Goal: Check status: Check status

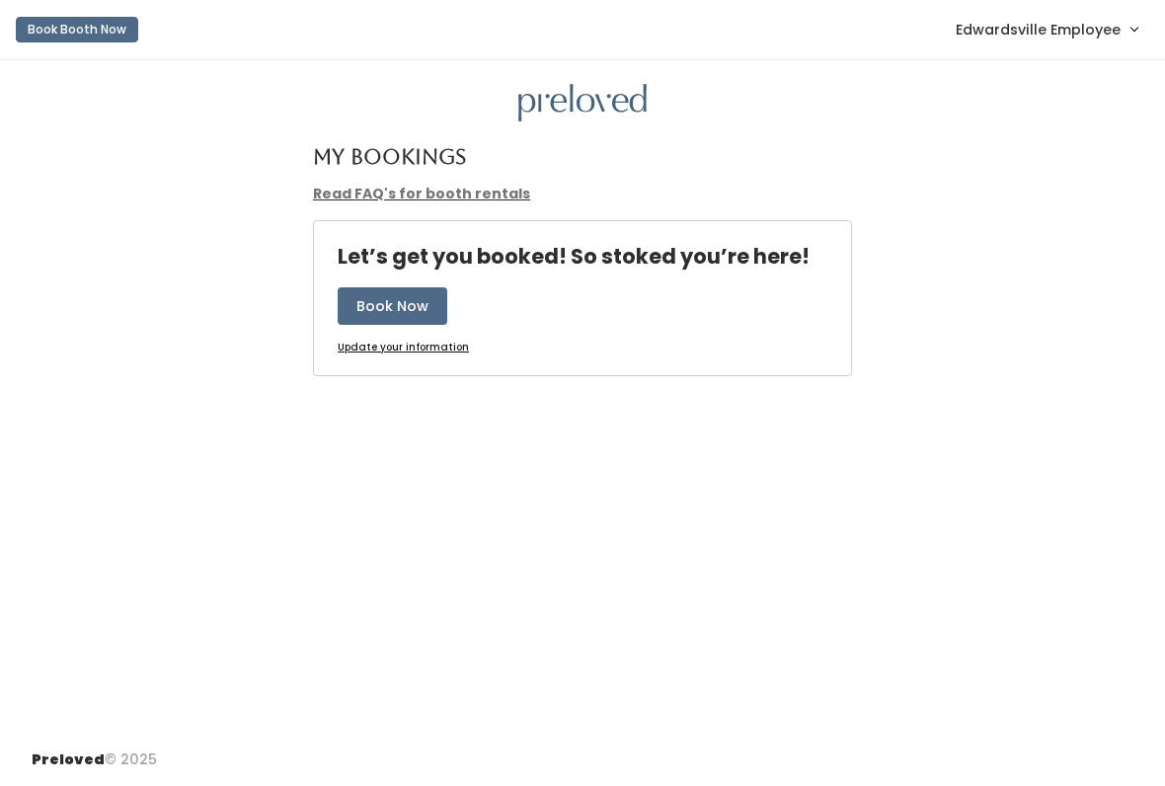
click at [1053, 48] on link "Edwardsville Employee" at bounding box center [1046, 29] width 221 height 42
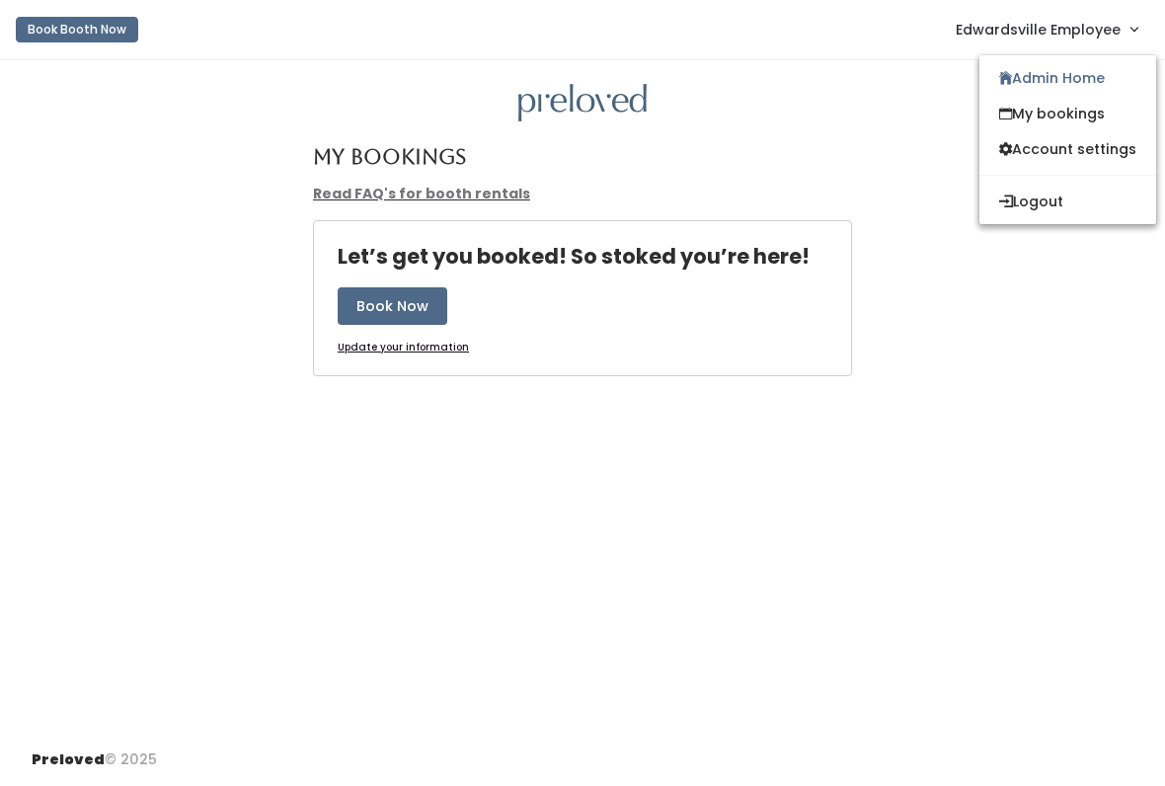
click at [1064, 39] on span "Edwardsville Employee" at bounding box center [1038, 30] width 165 height 22
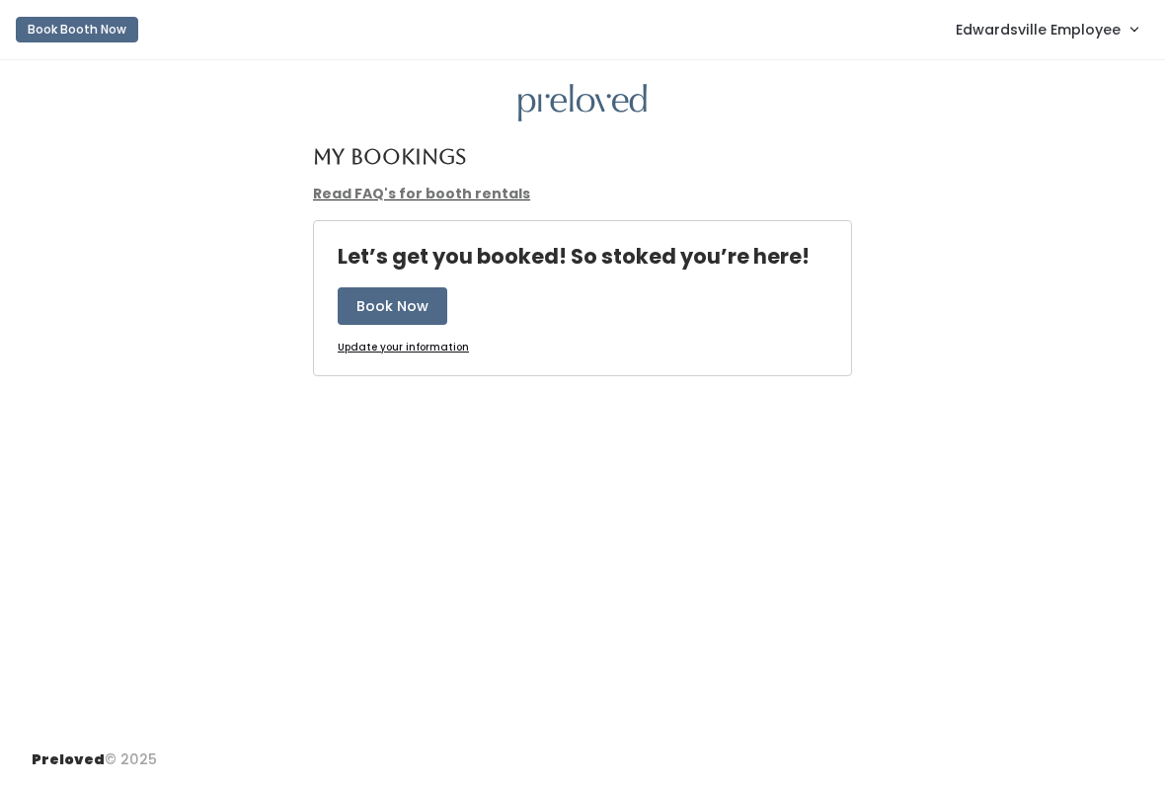
click at [1059, 29] on span "Edwardsville Employee" at bounding box center [1038, 30] width 165 height 22
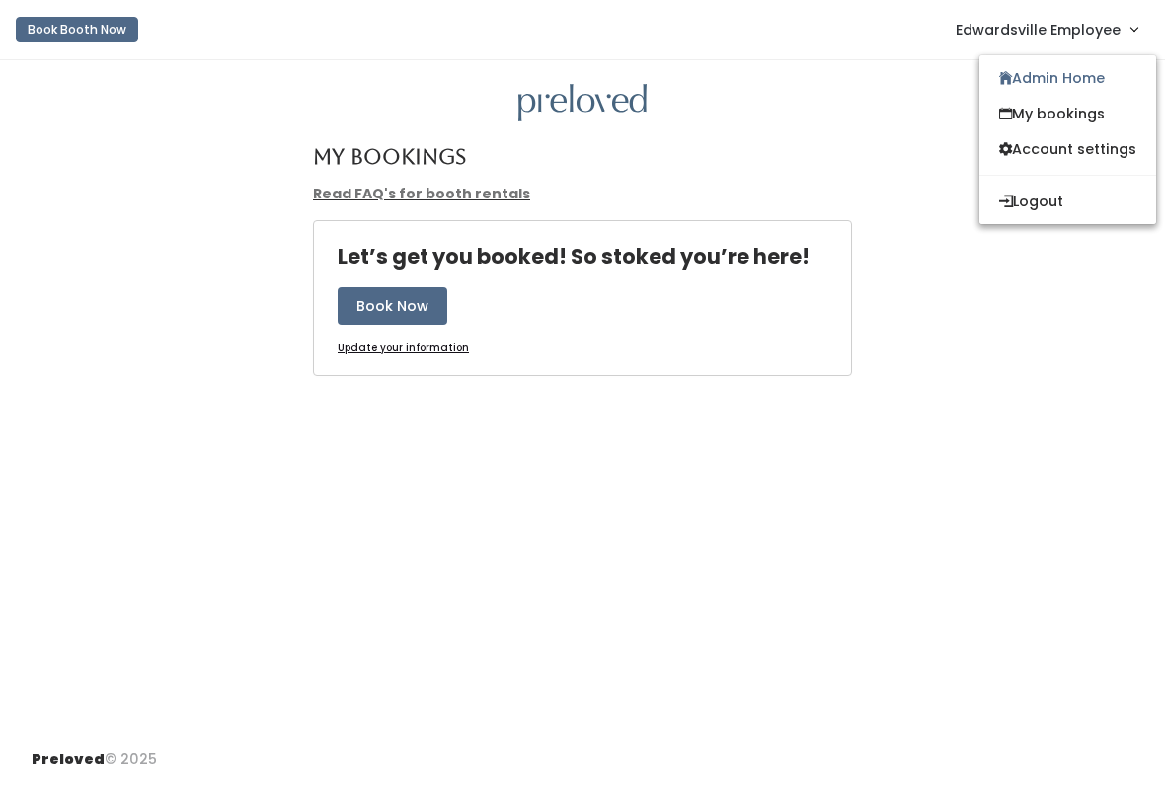
click at [1068, 87] on link "Admin Home" at bounding box center [1068, 78] width 177 height 36
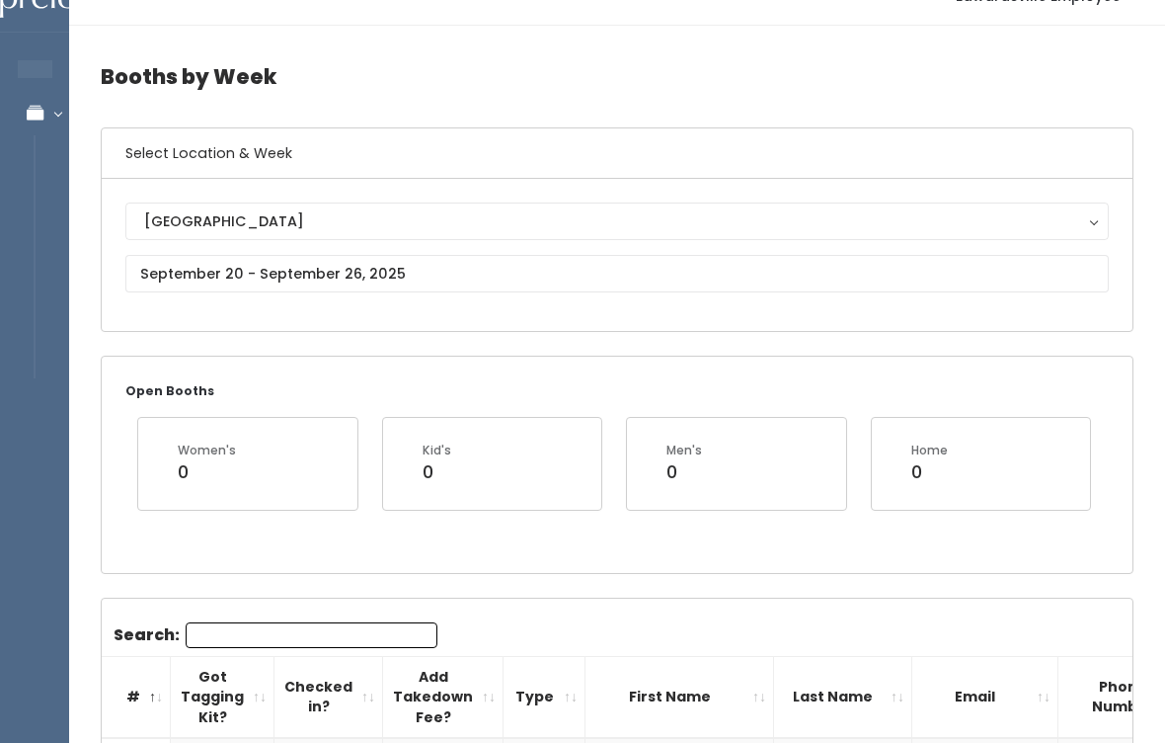
scroll to position [34, 0]
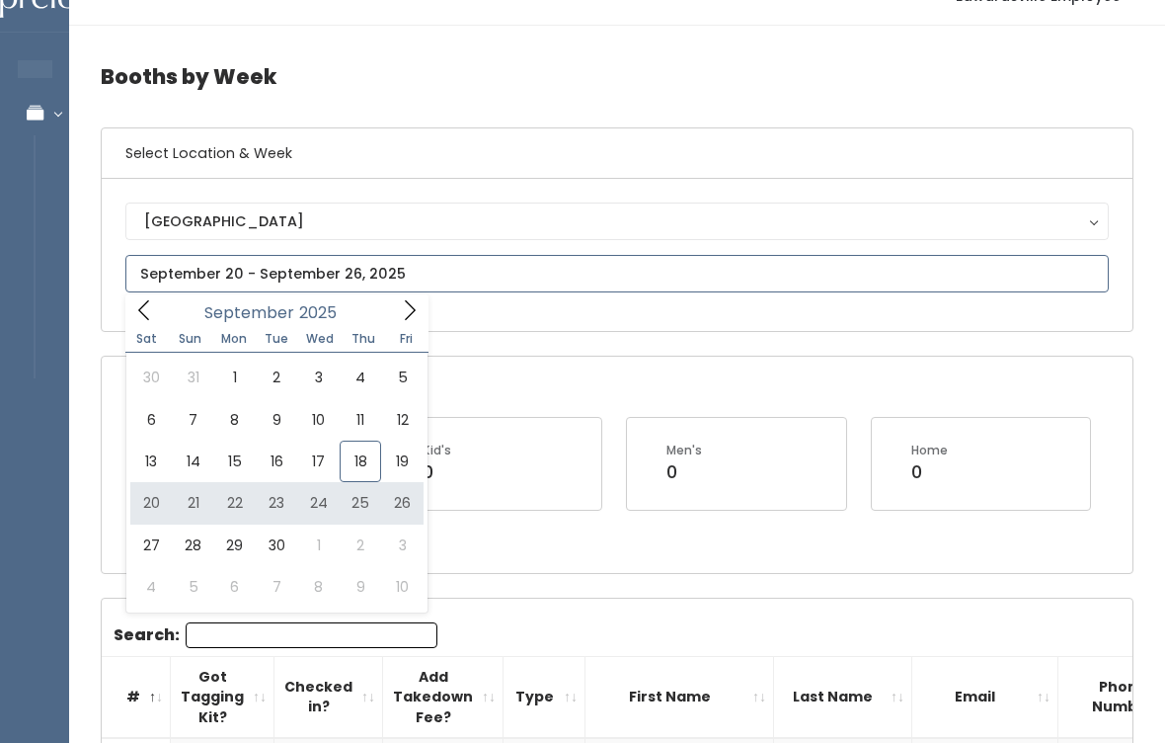
type input "[DATE] to [DATE]"
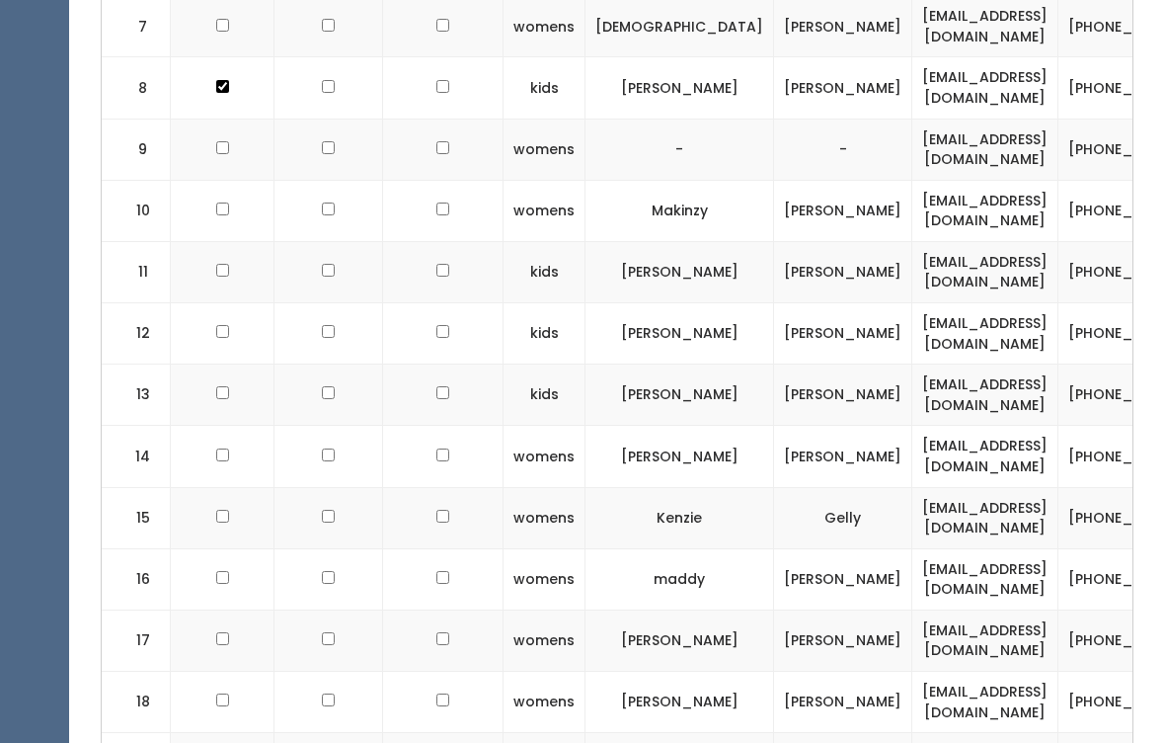
scroll to position [1143, 0]
